Goal: Consume media (video, audio)

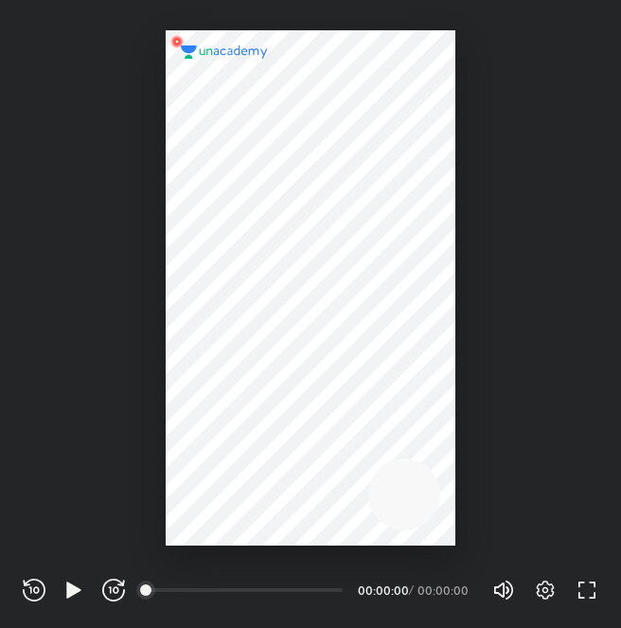
scroll to position [628, 621]
click at [51, 600] on div "REWIND (J) PLAY (K) FORWARD (L)" at bounding box center [74, 590] width 102 height 23
click at [57, 599] on div "REWIND (J) PLAY (K) FORWARD (L)" at bounding box center [74, 590] width 102 height 23
click at [70, 592] on icon "button" at bounding box center [73, 589] width 14 height 16
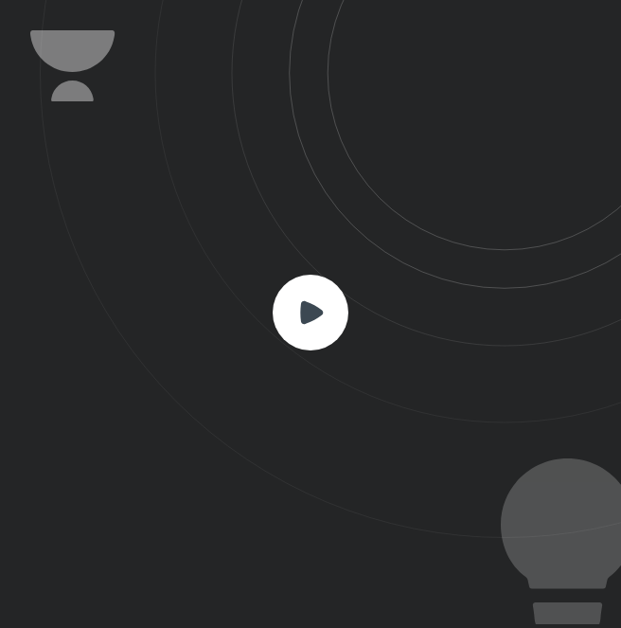
click at [290, 299] on rect at bounding box center [311, 313] width 76 height 76
click at [316, 332] on rect at bounding box center [311, 313] width 76 height 76
click at [315, 332] on rect at bounding box center [311, 313] width 76 height 76
click at [313, 332] on rect at bounding box center [311, 313] width 76 height 76
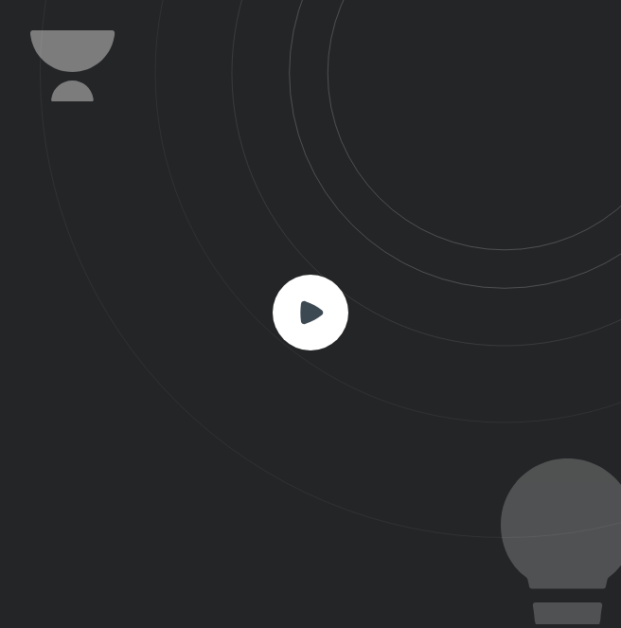
click at [313, 332] on rect at bounding box center [311, 313] width 76 height 76
click at [310, 331] on rect at bounding box center [311, 313] width 76 height 76
click at [310, 332] on rect at bounding box center [311, 313] width 76 height 76
click at [309, 332] on rect at bounding box center [311, 313] width 76 height 76
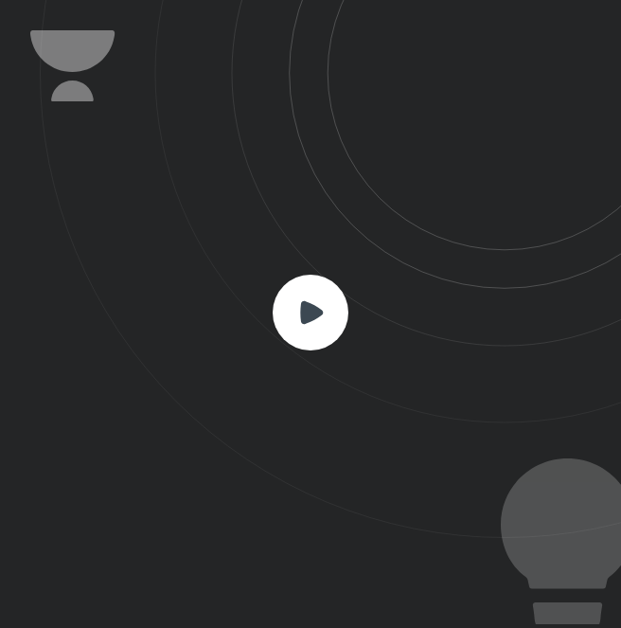
click at [302, 312] on icon at bounding box center [311, 311] width 23 height 23
click at [301, 313] on icon at bounding box center [311, 311] width 23 height 23
drag, startPoint x: 301, startPoint y: 313, endPoint x: 140, endPoint y: 207, distance: 192.3
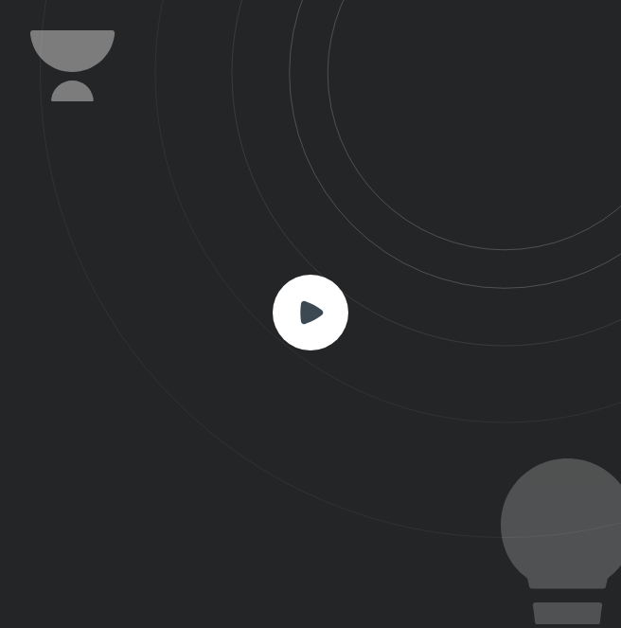
click at [140, 207] on icon at bounding box center [330, 269] width 581 height 538
click at [287, 291] on rect at bounding box center [311, 313] width 76 height 76
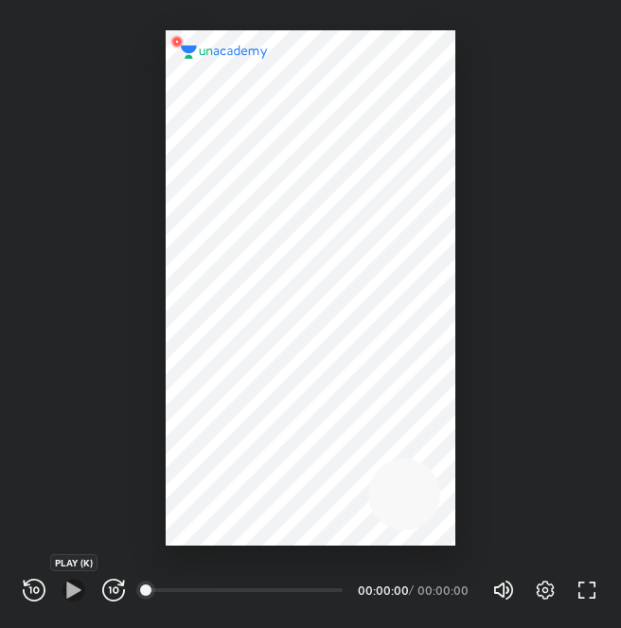
click at [71, 589] on icon "button" at bounding box center [73, 589] width 14 height 16
click at [549, 589] on icon "button" at bounding box center [545, 590] width 23 height 23
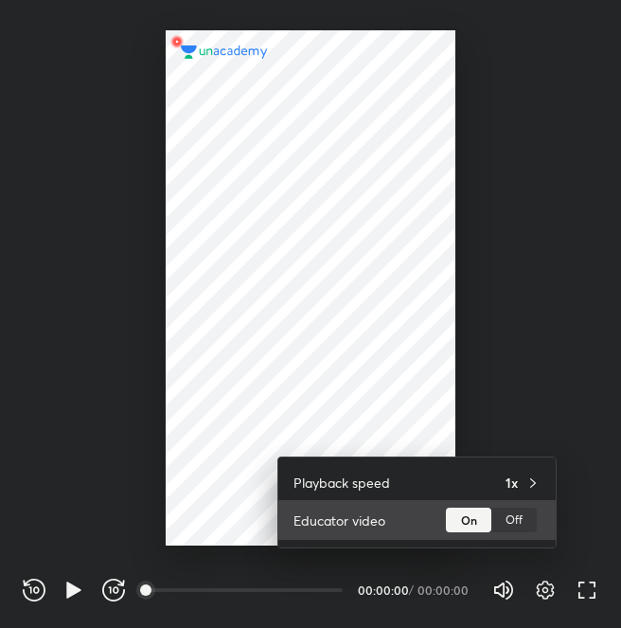
click at [511, 523] on div "Off" at bounding box center [513, 520] width 45 height 25
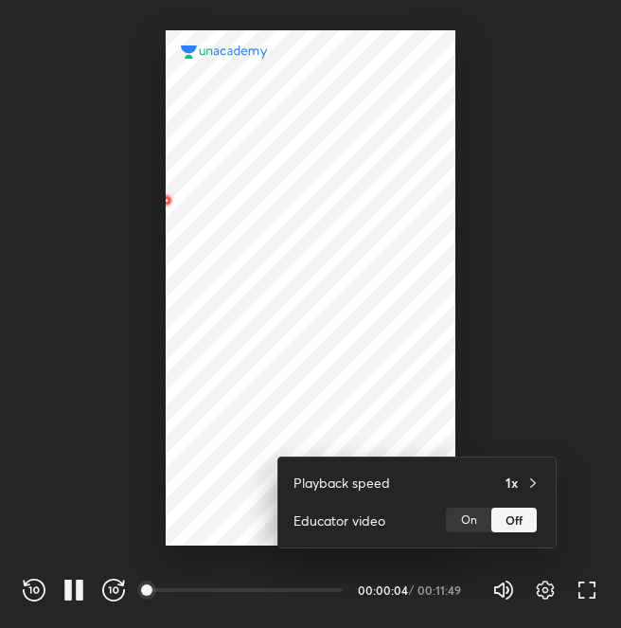
click at [349, 310] on div at bounding box center [310, 314] width 621 height 628
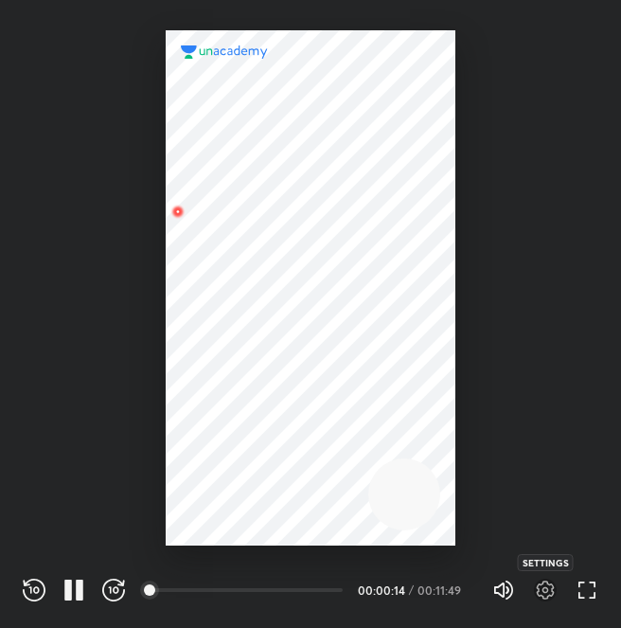
click at [552, 598] on icon "button" at bounding box center [545, 590] width 23 height 23
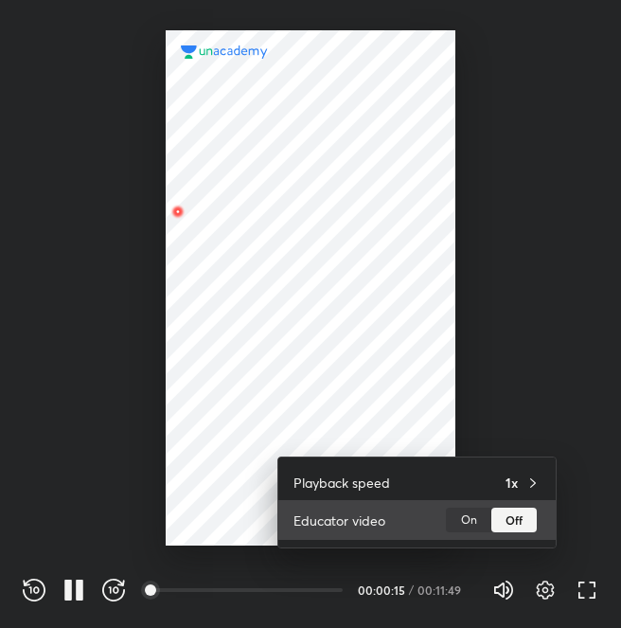
click at [470, 517] on div "On" at bounding box center [468, 520] width 45 height 25
click at [515, 521] on div "Off" at bounding box center [513, 520] width 45 height 25
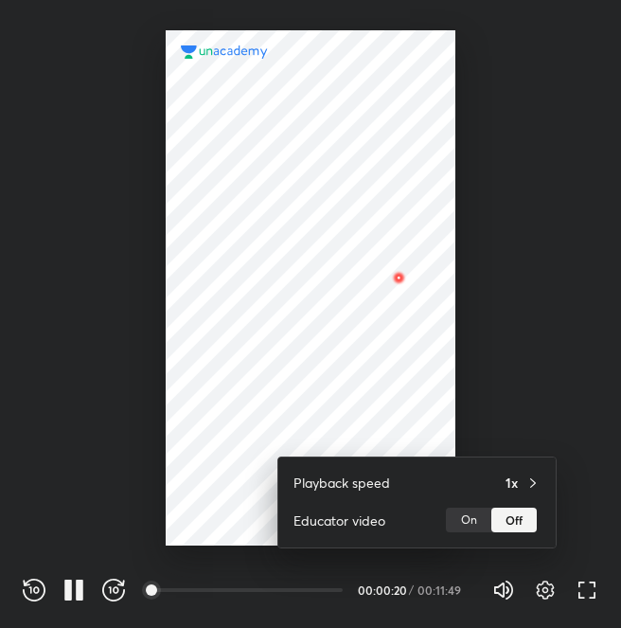
click at [527, 419] on div at bounding box center [310, 314] width 621 height 628
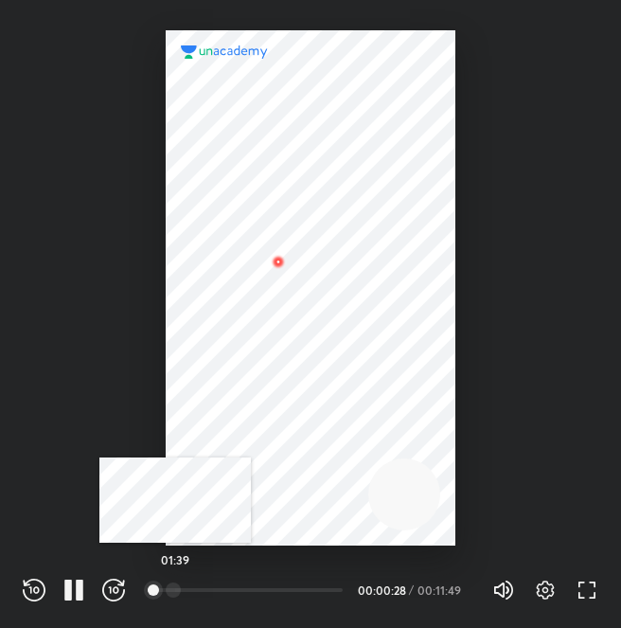
click at [175, 595] on div at bounding box center [173, 589] width 15 height 15
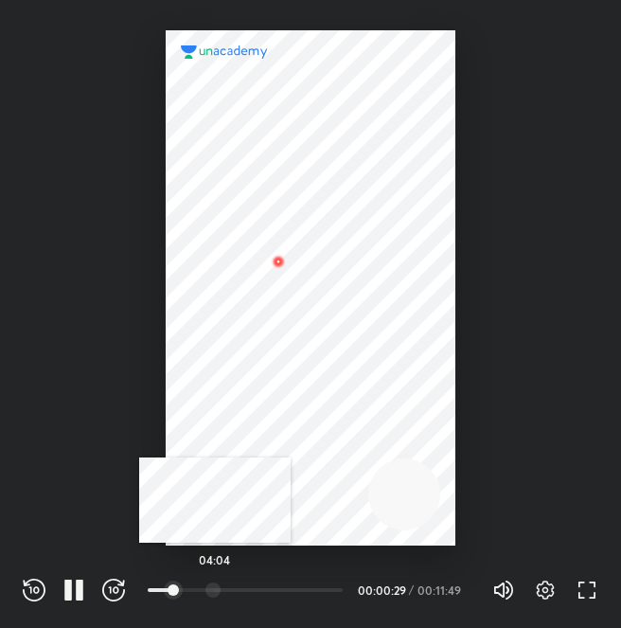
click at [215, 595] on div at bounding box center [213, 589] width 15 height 15
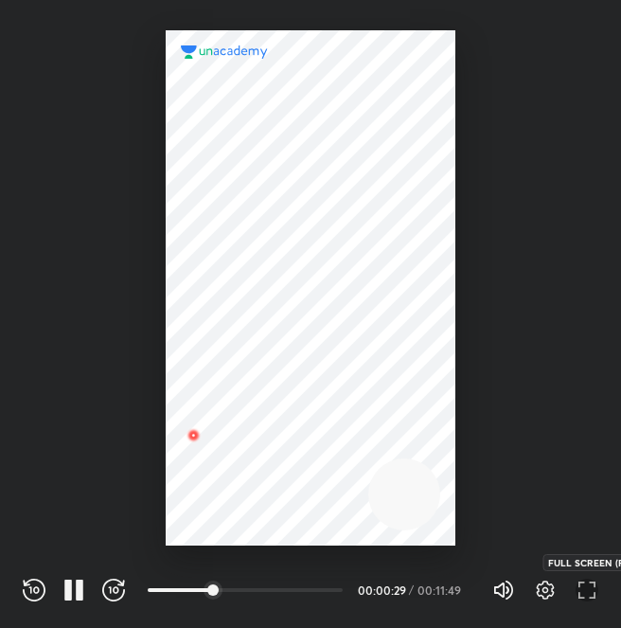
click at [596, 588] on icon "button" at bounding box center [587, 590] width 23 height 23
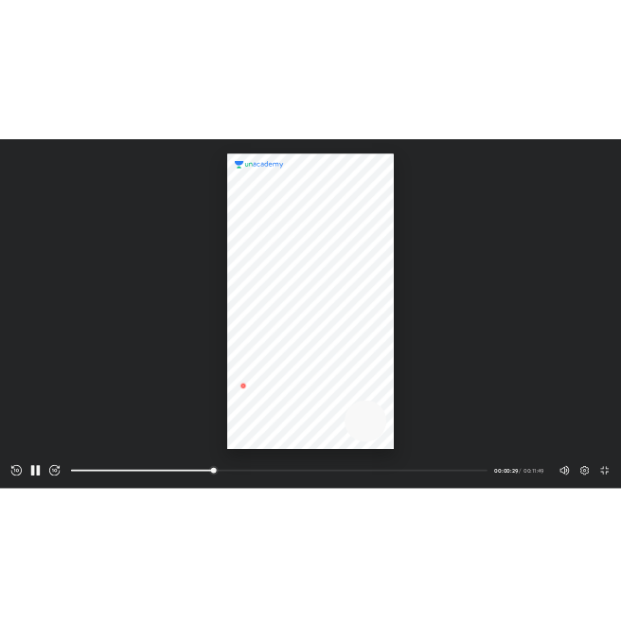
scroll to position [727, 1294]
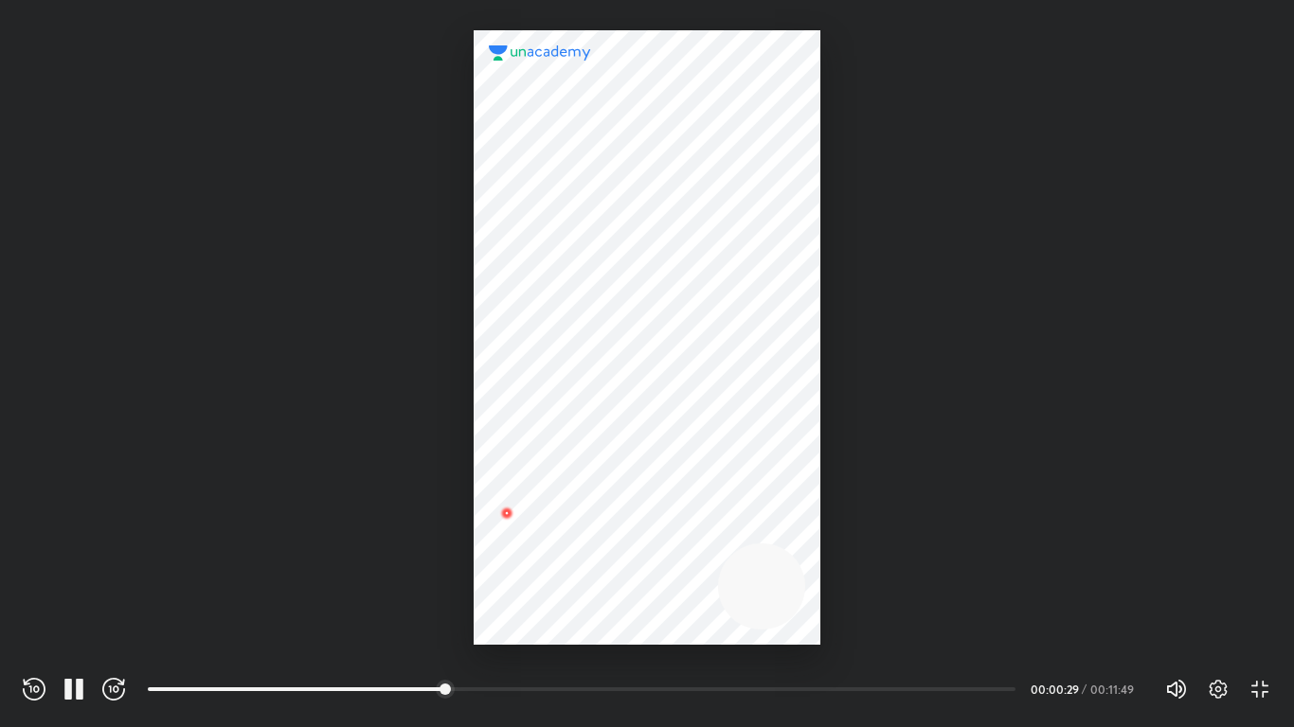
click at [489, 588] on div at bounding box center [647, 337] width 346 height 615
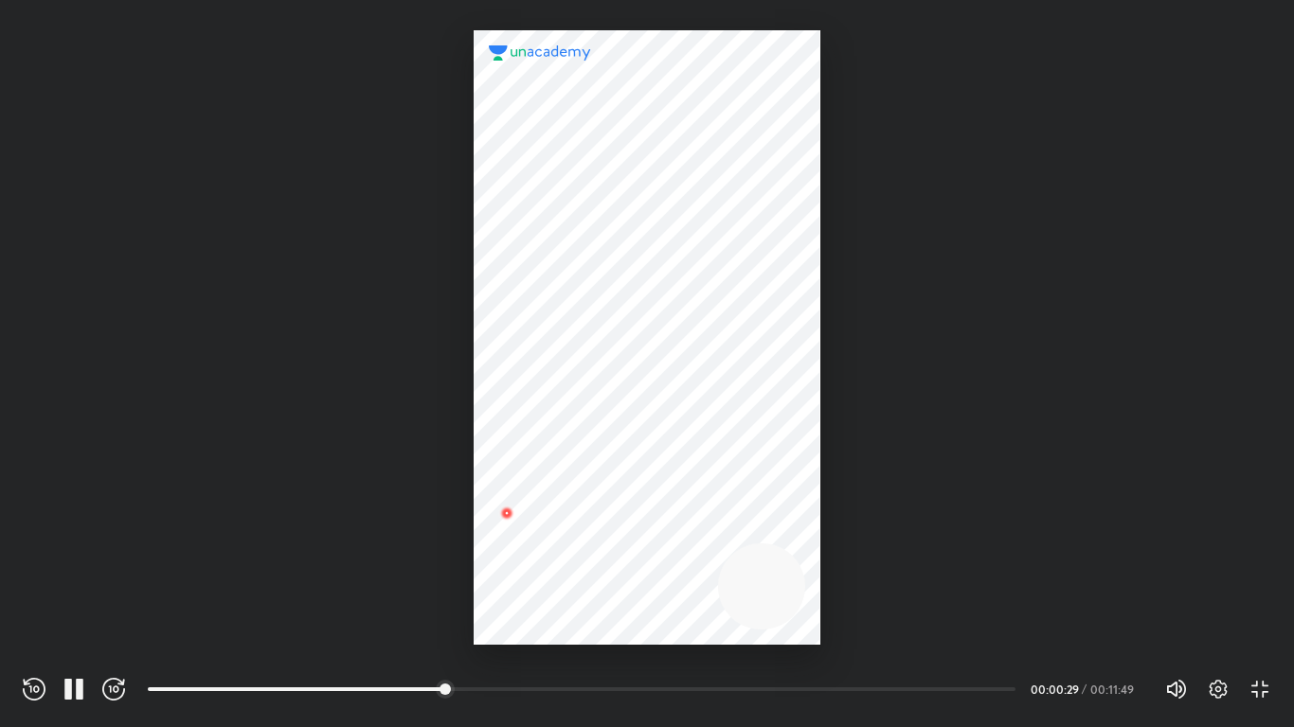
click at [400, 587] on div at bounding box center [647, 322] width 1294 height 645
click at [434, 564] on div at bounding box center [647, 322] width 1294 height 645
drag, startPoint x: 434, startPoint y: 564, endPoint x: 498, endPoint y: 550, distance: 65.9
click at [498, 550] on div at bounding box center [647, 322] width 1294 height 645
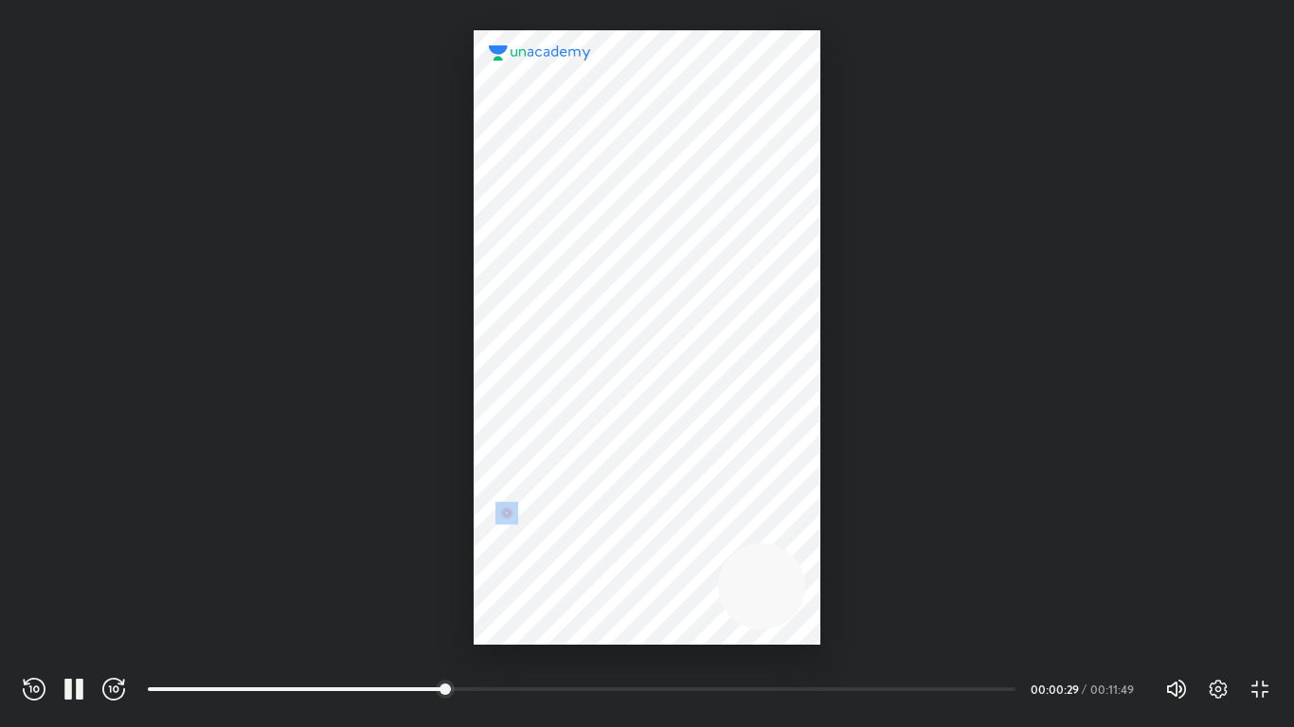
click at [498, 550] on div at bounding box center [647, 337] width 346 height 615
click at [542, 539] on div at bounding box center [647, 337] width 346 height 615
click at [334, 565] on div at bounding box center [647, 322] width 1294 height 645
click at [72, 627] on div "REWIND (J) PAUSE (K) FORWARD (L) 00:17 00:00:29 / 00:11:49 Volume (M) 100% Sett…" at bounding box center [647, 689] width 1248 height 28
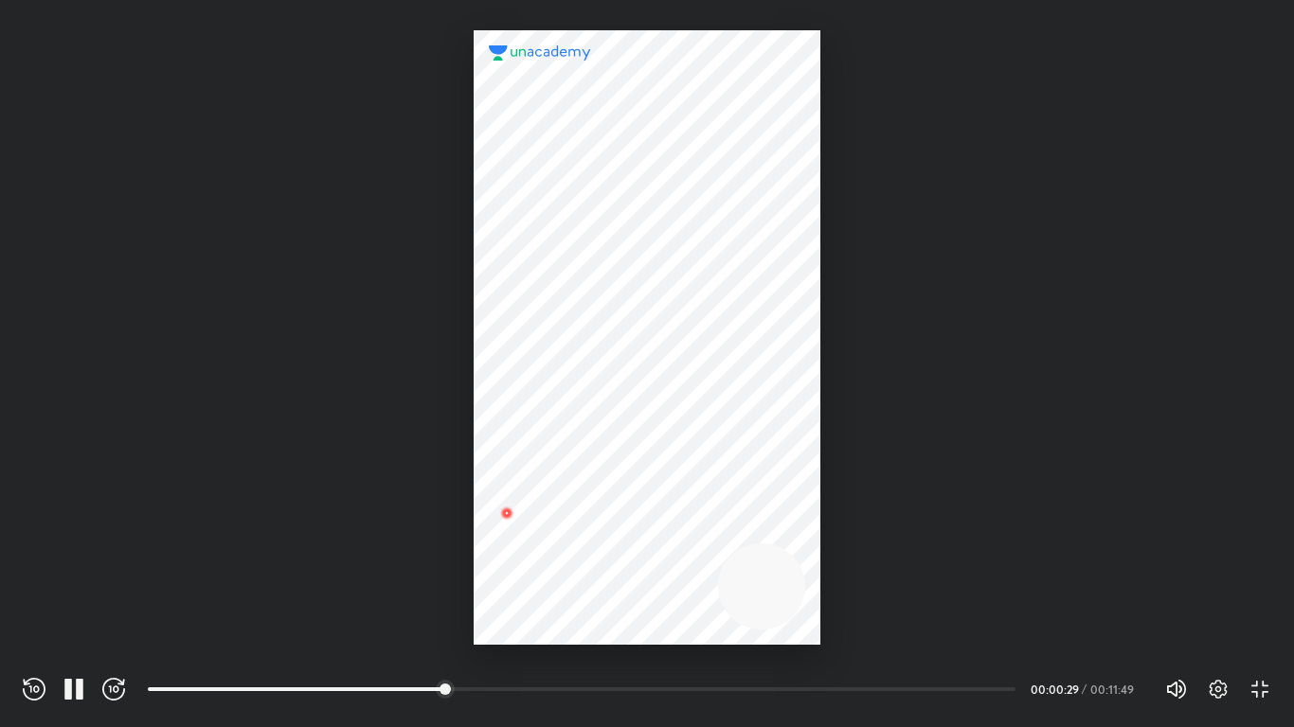
click at [72, 627] on div "REWIND (J) PAUSE (K) FORWARD (L) 00:17 00:00:29 / 00:11:49 Volume (M) 100% Sett…" at bounding box center [647, 689] width 1248 height 28
click at [71, 627] on div "REWIND (J) PAUSE (K) FORWARD (L) 00:17 00:00:29 / 00:11:49 Volume (M) 100% Sett…" at bounding box center [647, 689] width 1248 height 28
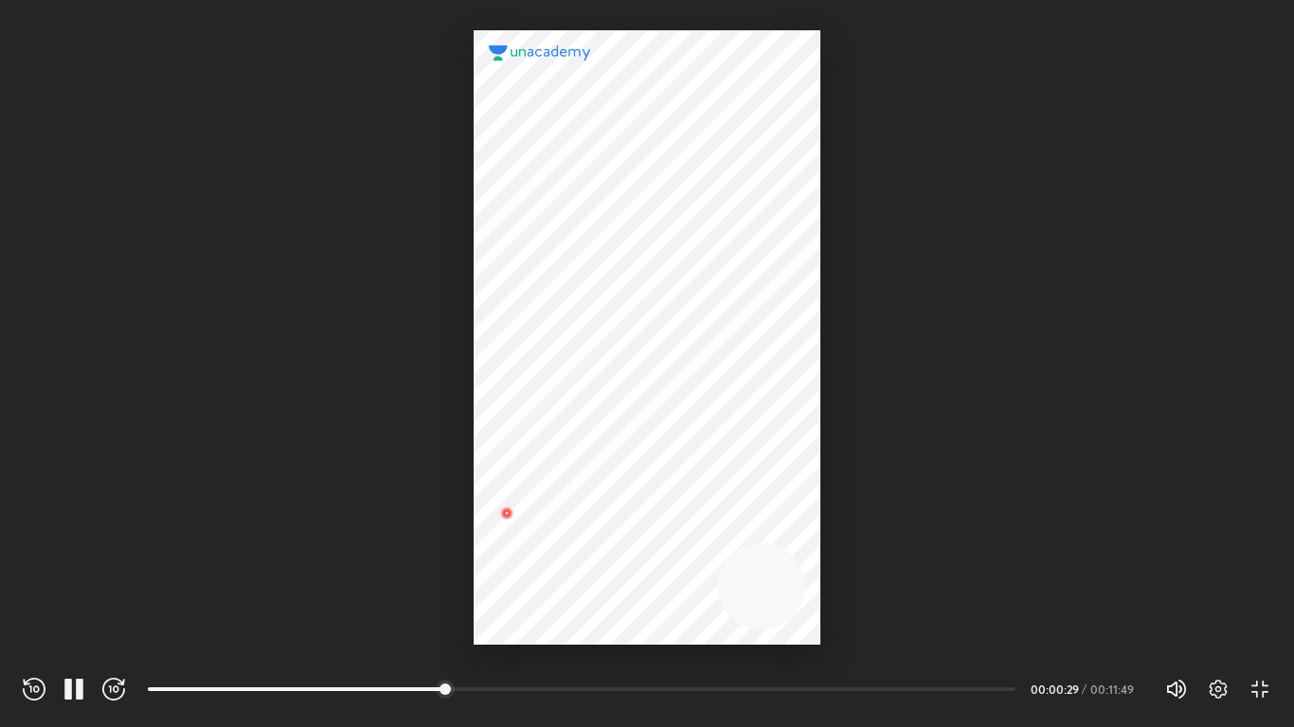
click at [71, 627] on div "REWIND (J) PAUSE (K) FORWARD (L) 00:17 00:00:29 / 00:11:49 Volume (M) 100% Sett…" at bounding box center [647, 689] width 1248 height 28
click at [71, 627] on icon "button" at bounding box center [74, 689] width 23 height 23
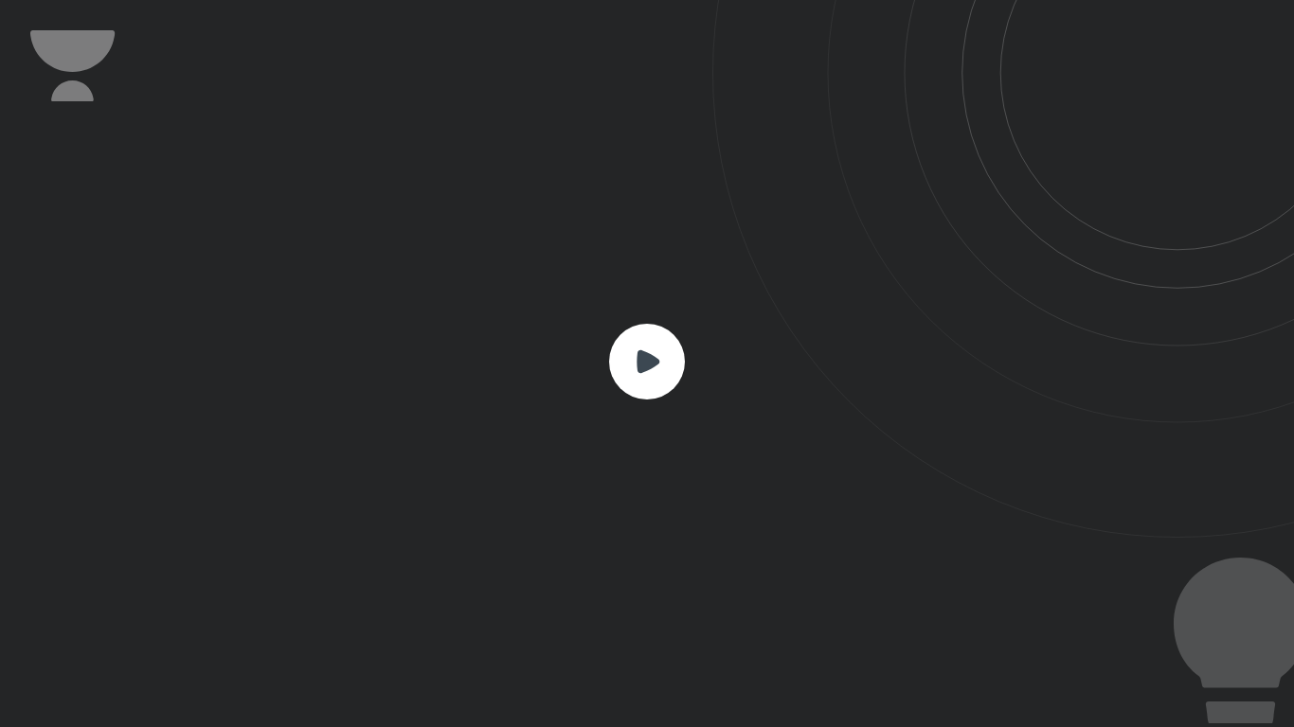
click at [71, 627] on div at bounding box center [647, 363] width 1294 height 727
click at [620, 345] on rect at bounding box center [647, 362] width 76 height 76
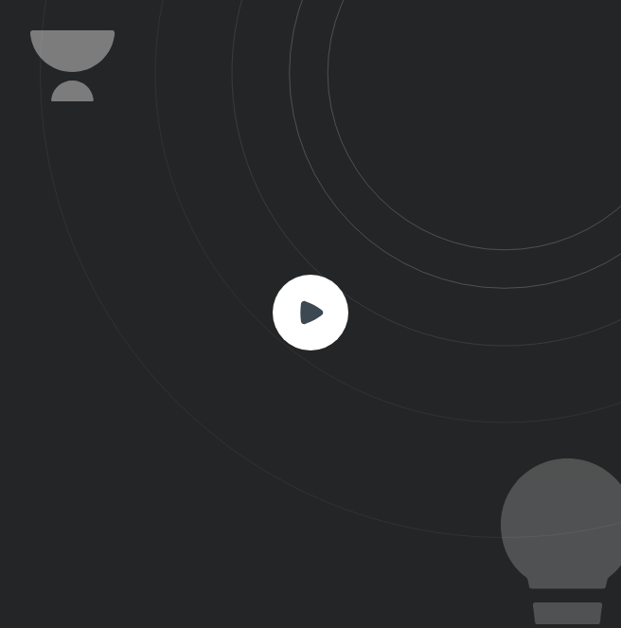
scroll to position [628, 621]
click at [299, 316] on rect at bounding box center [311, 313] width 76 height 76
click at [305, 389] on icon at bounding box center [330, 269] width 581 height 538
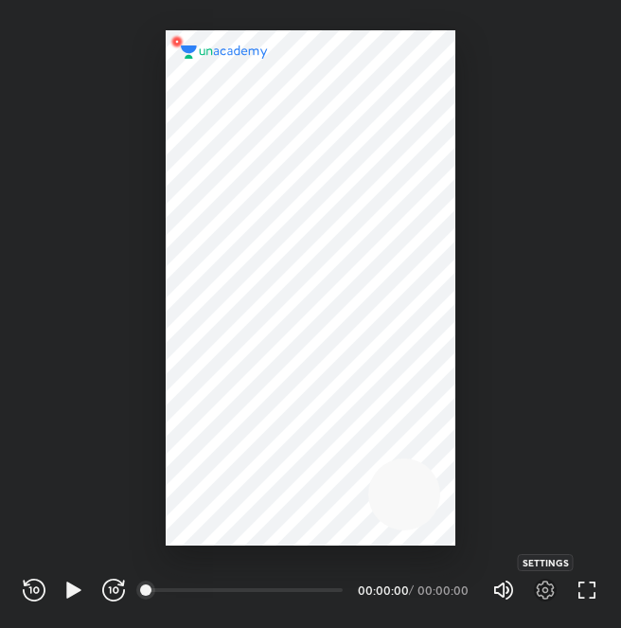
click at [541, 591] on icon "button" at bounding box center [545, 590] width 23 height 23
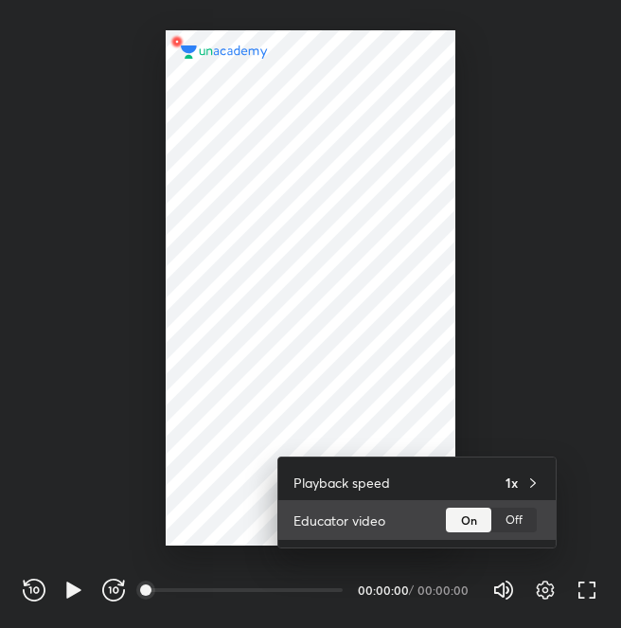
click at [518, 519] on div "Off" at bounding box center [513, 520] width 45 height 25
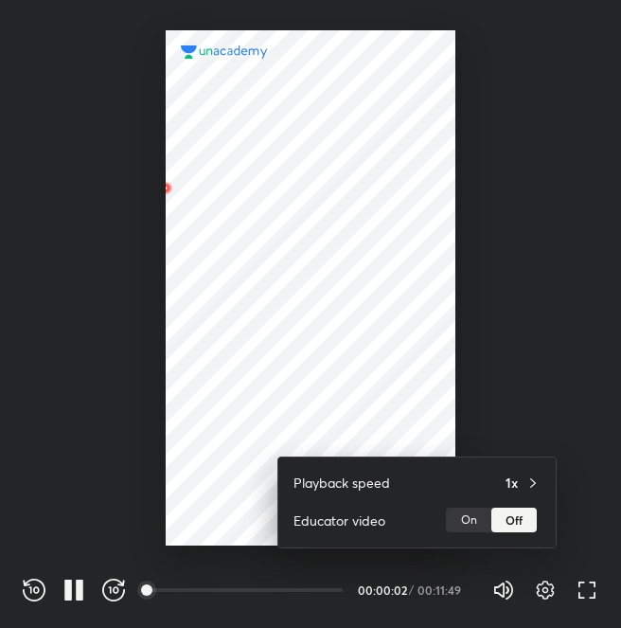
click at [582, 355] on div at bounding box center [310, 314] width 621 height 628
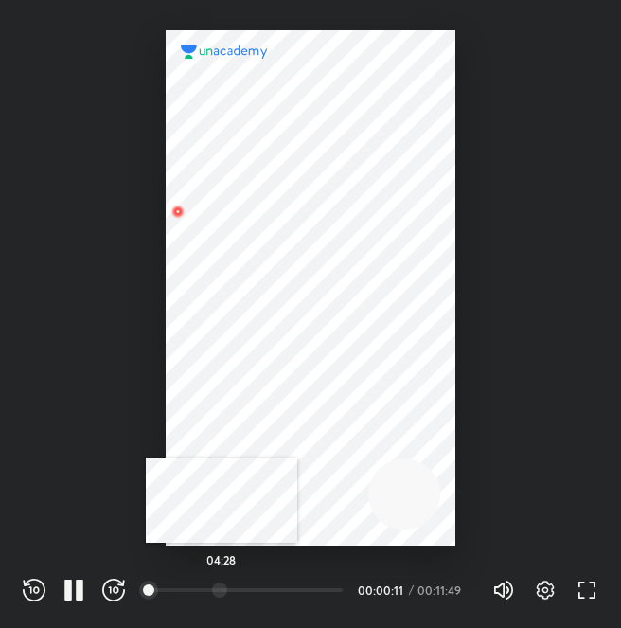
click at [222, 588] on div at bounding box center [219, 589] width 15 height 15
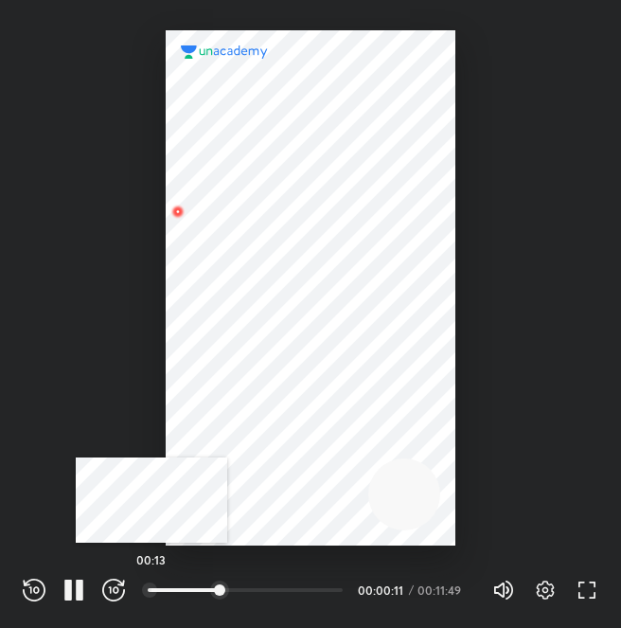
click at [152, 590] on div at bounding box center [149, 589] width 15 height 15
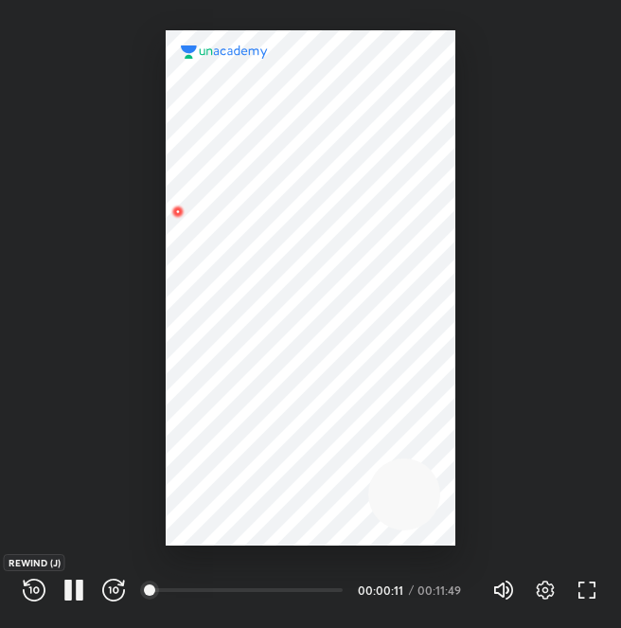
click at [40, 587] on icon "button" at bounding box center [34, 590] width 23 height 23
click at [115, 588] on icon "button" at bounding box center [116, 589] width 6 height 7
click at [66, 583] on icon "button" at bounding box center [68, 590] width 8 height 21
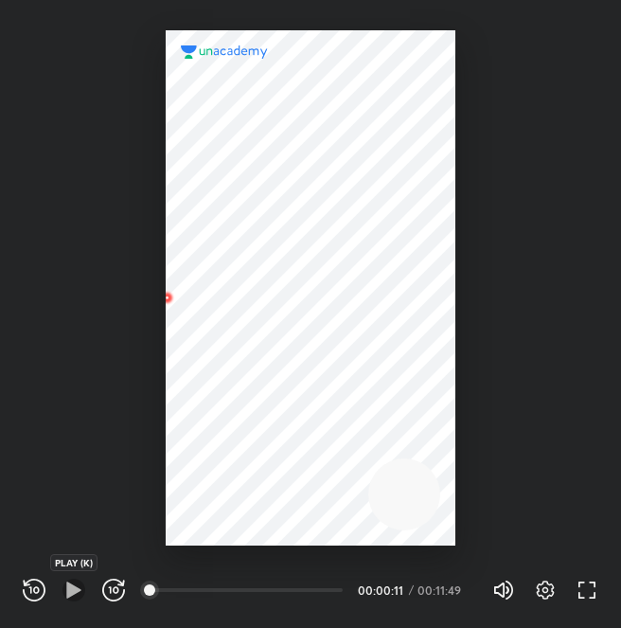
click at [65, 587] on icon "button" at bounding box center [74, 590] width 23 height 23
